Goal: Task Accomplishment & Management: Complete application form

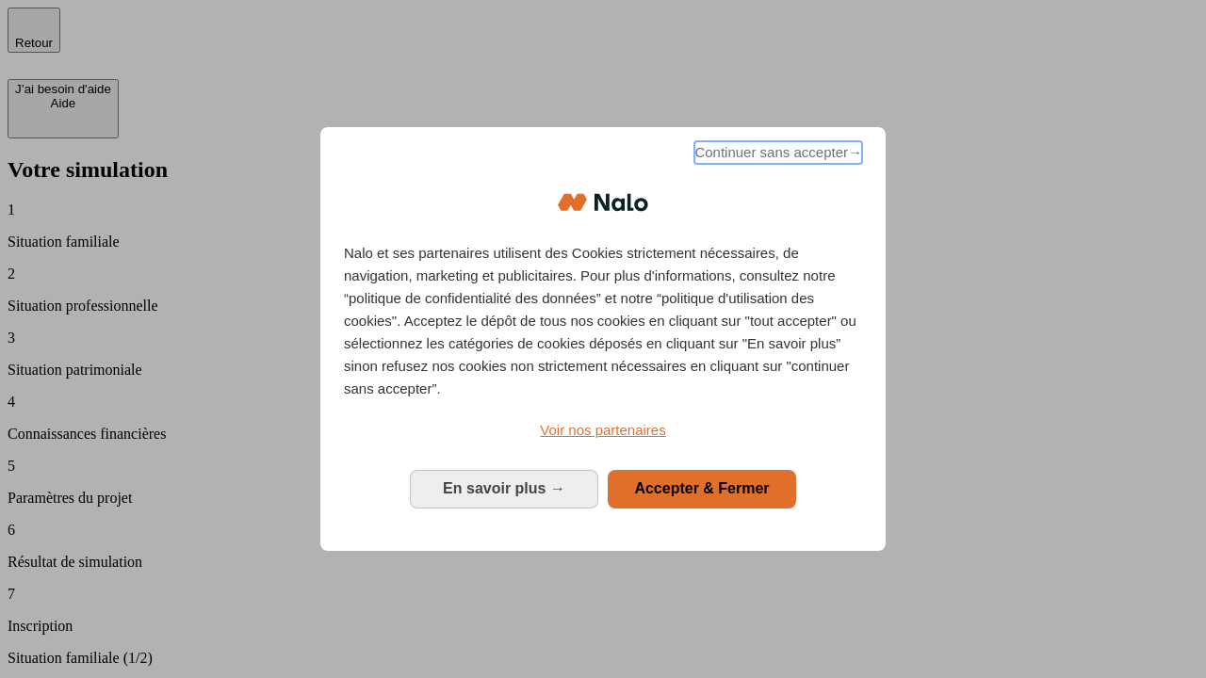
click at [776, 155] on span "Continuer sans accepter →" at bounding box center [778, 152] width 168 height 23
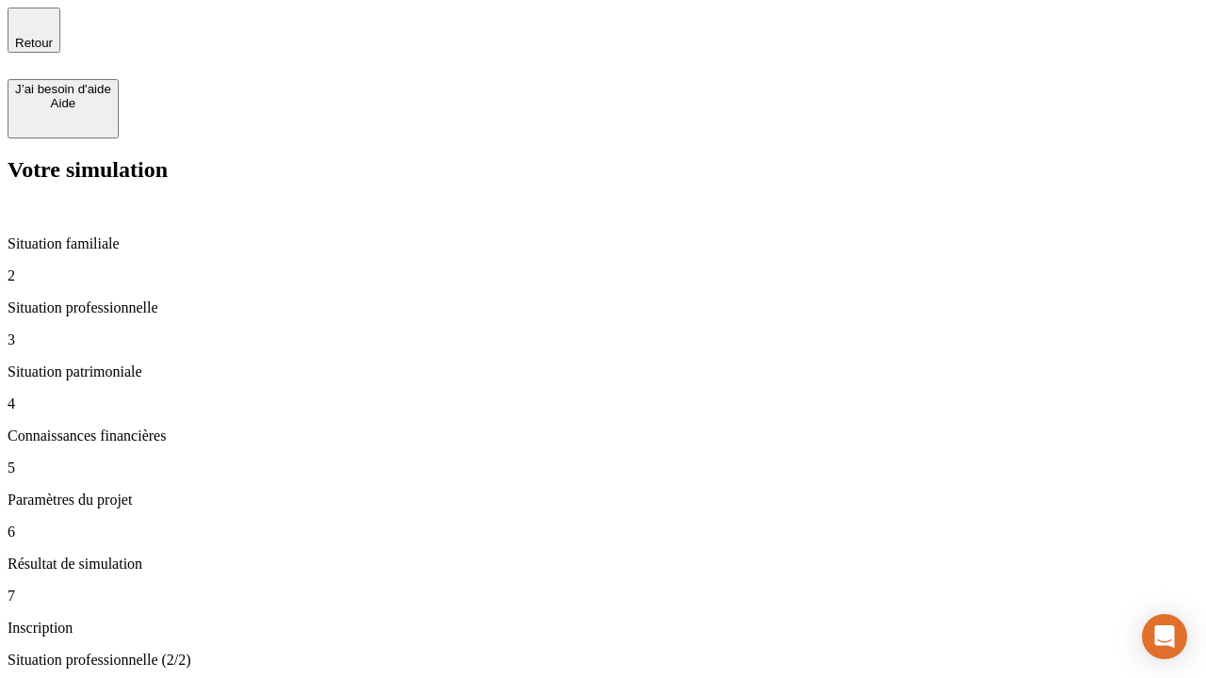
type input "30 000"
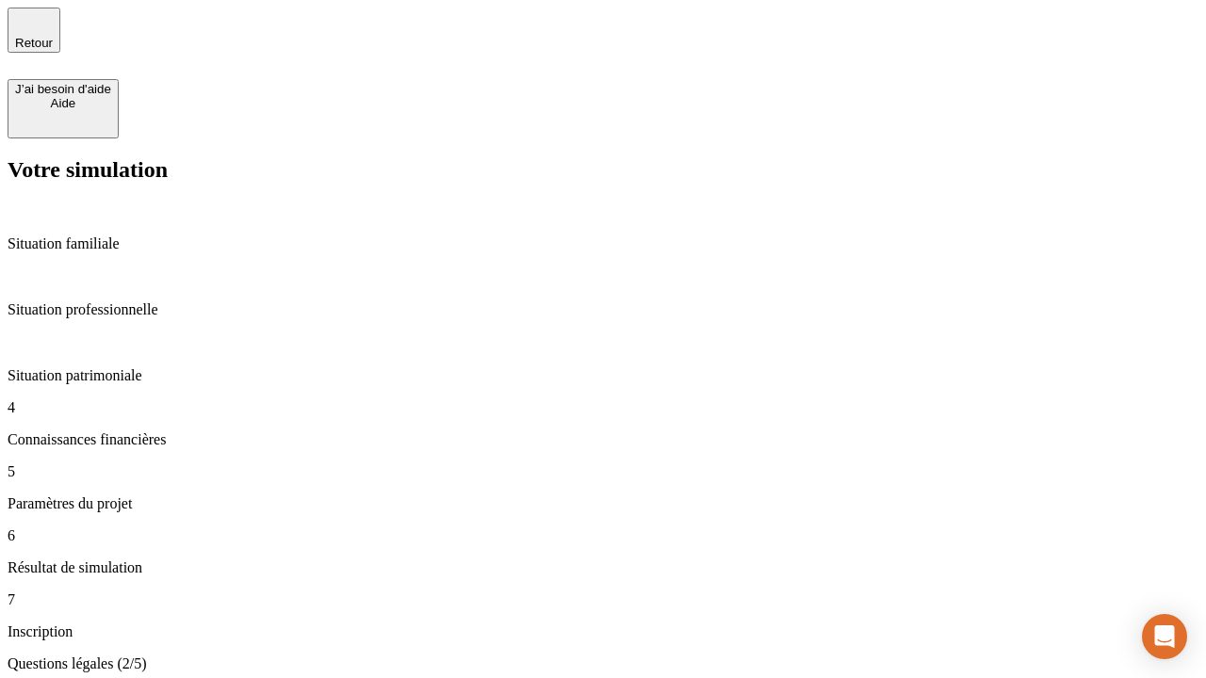
scroll to position [4, 0]
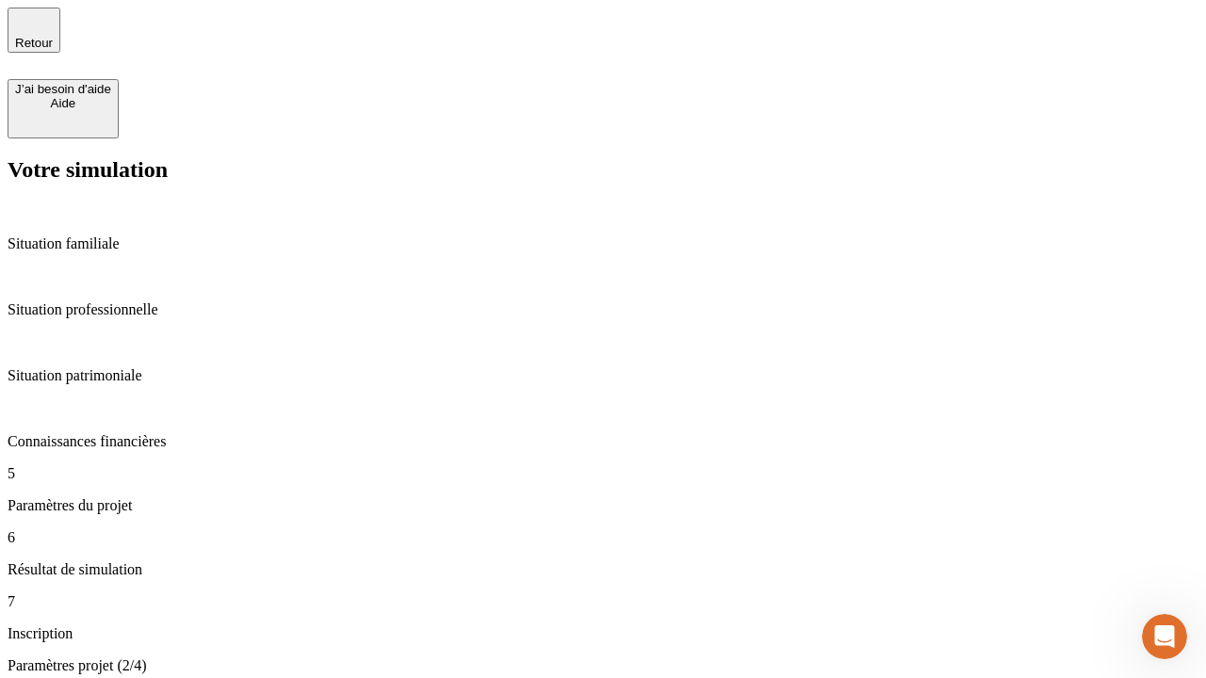
type input "25"
type input "64"
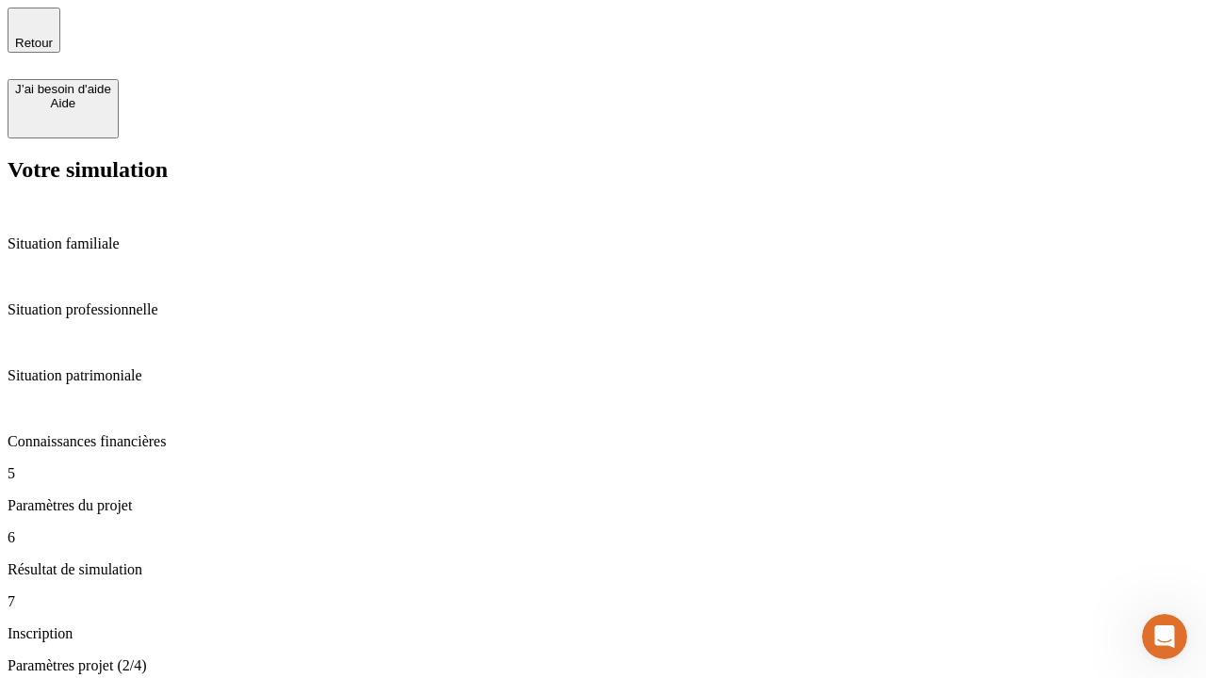
type input "1 000"
type input "640"
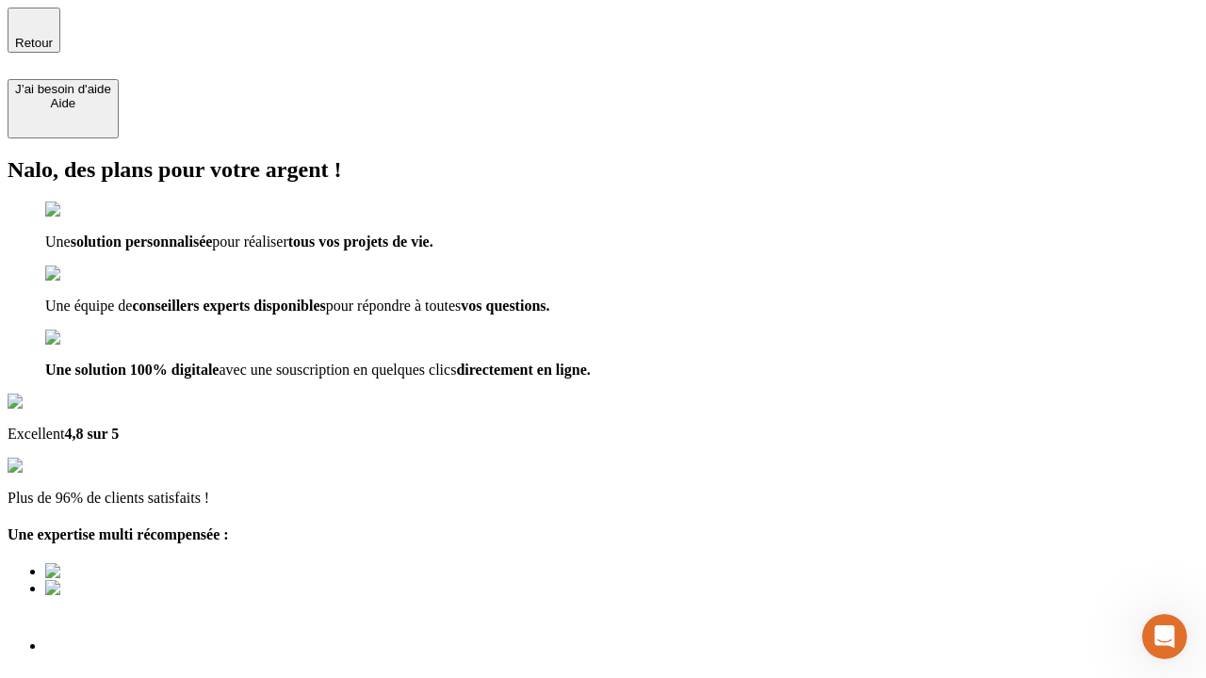
type input "[EMAIL_ADDRESS][PERSON_NAME][DOMAIN_NAME]"
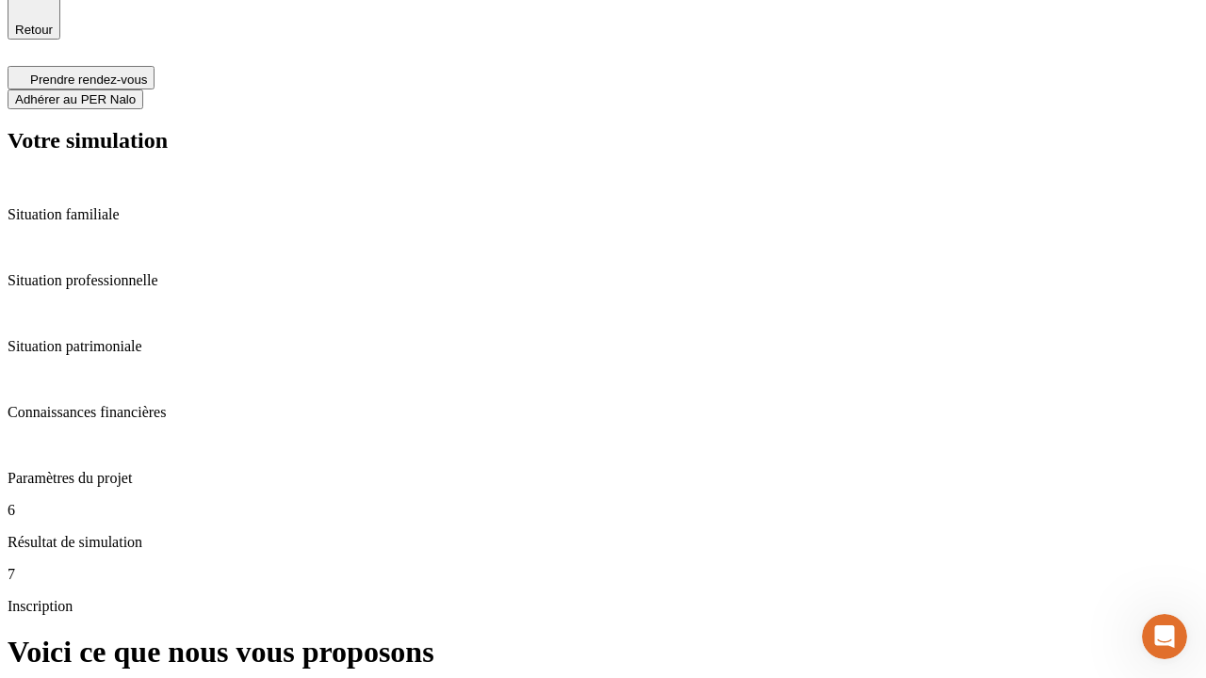
click at [136, 92] on span "Adhérer au PER Nalo" at bounding box center [75, 99] width 121 height 14
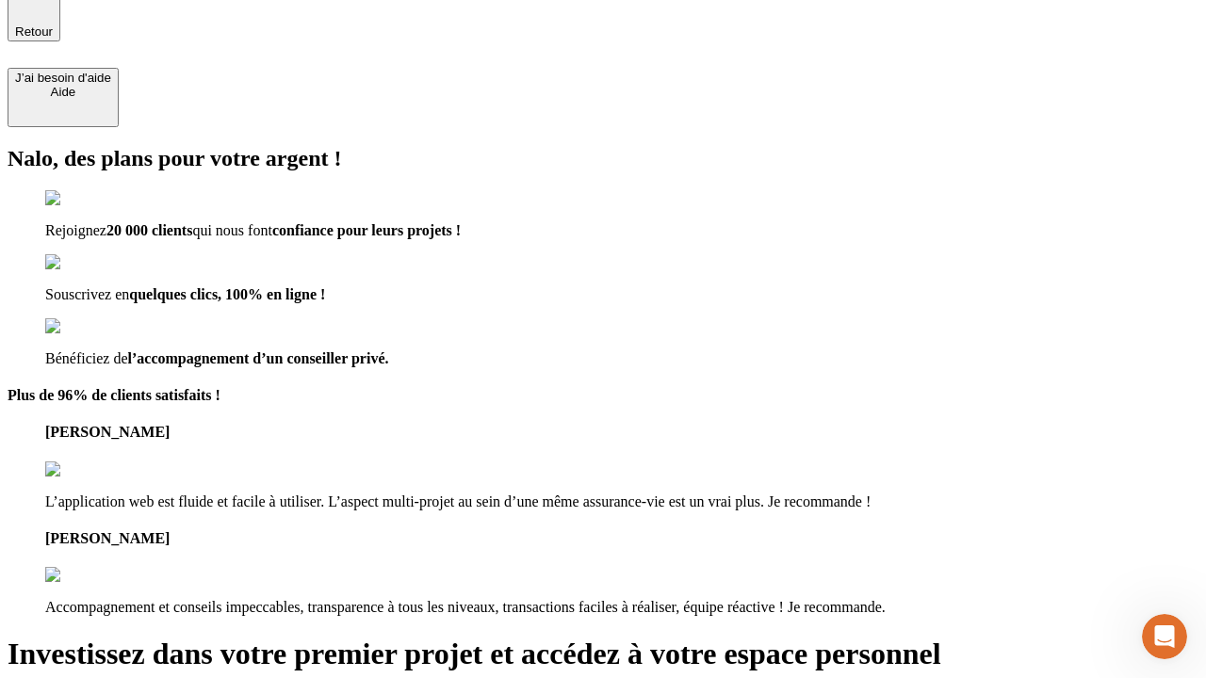
type input "[PERSON_NAME][EMAIL_ADDRESS][DOMAIN_NAME]"
